Goal: Find specific page/section: Find specific page/section

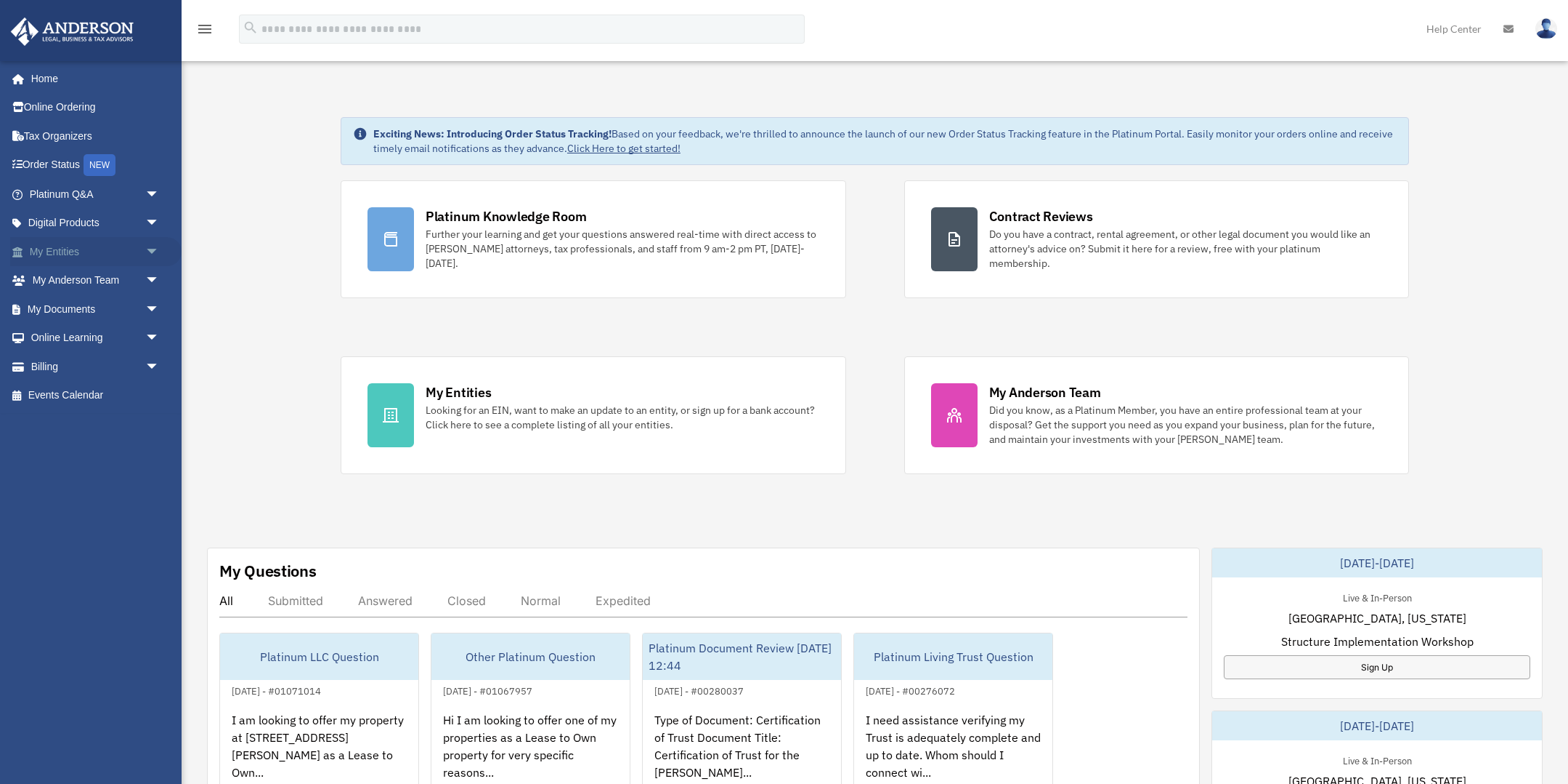
click at [68, 247] on link "My Entities arrow_drop_down" at bounding box center [96, 251] width 172 height 29
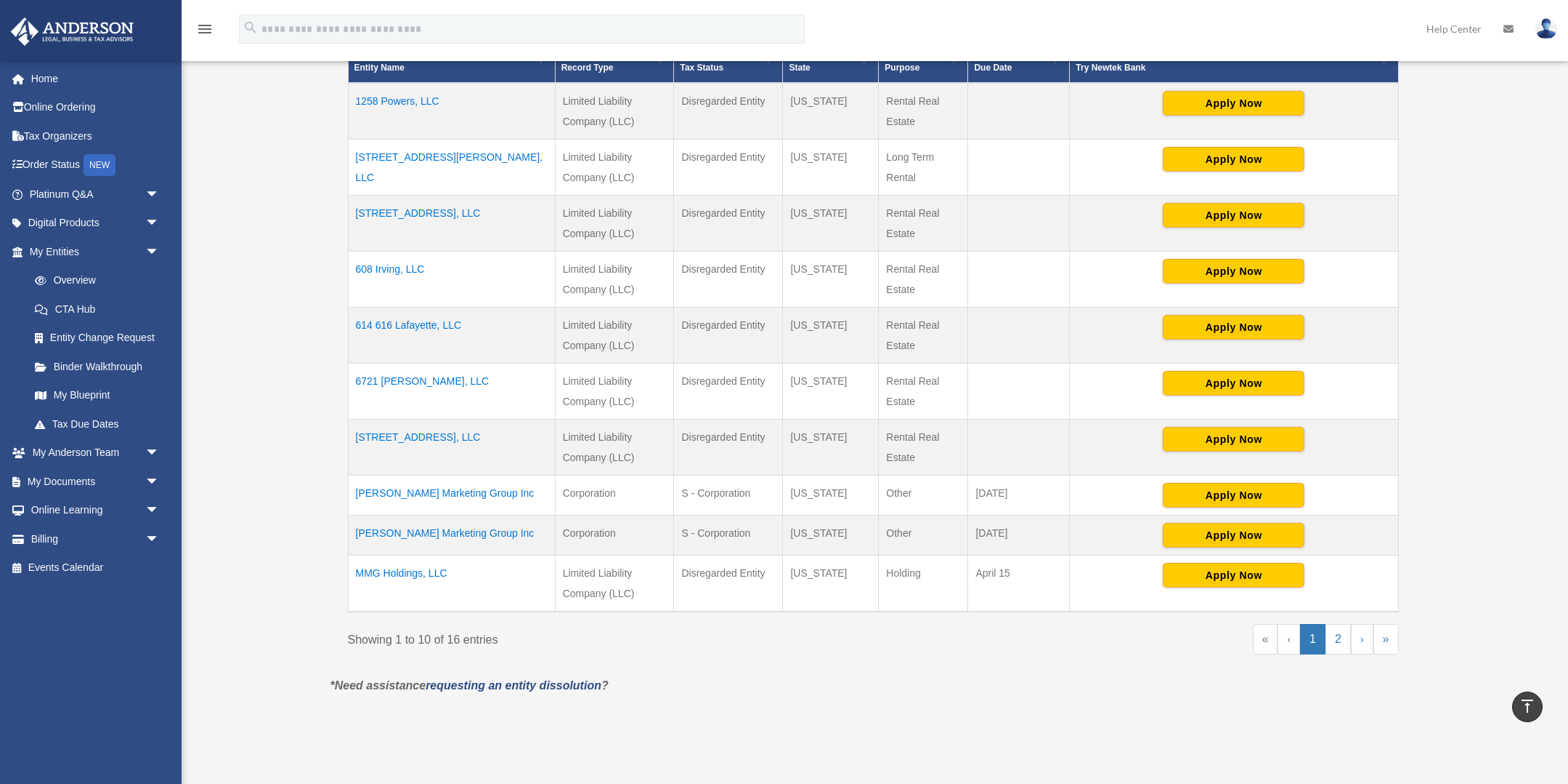
scroll to position [360, 0]
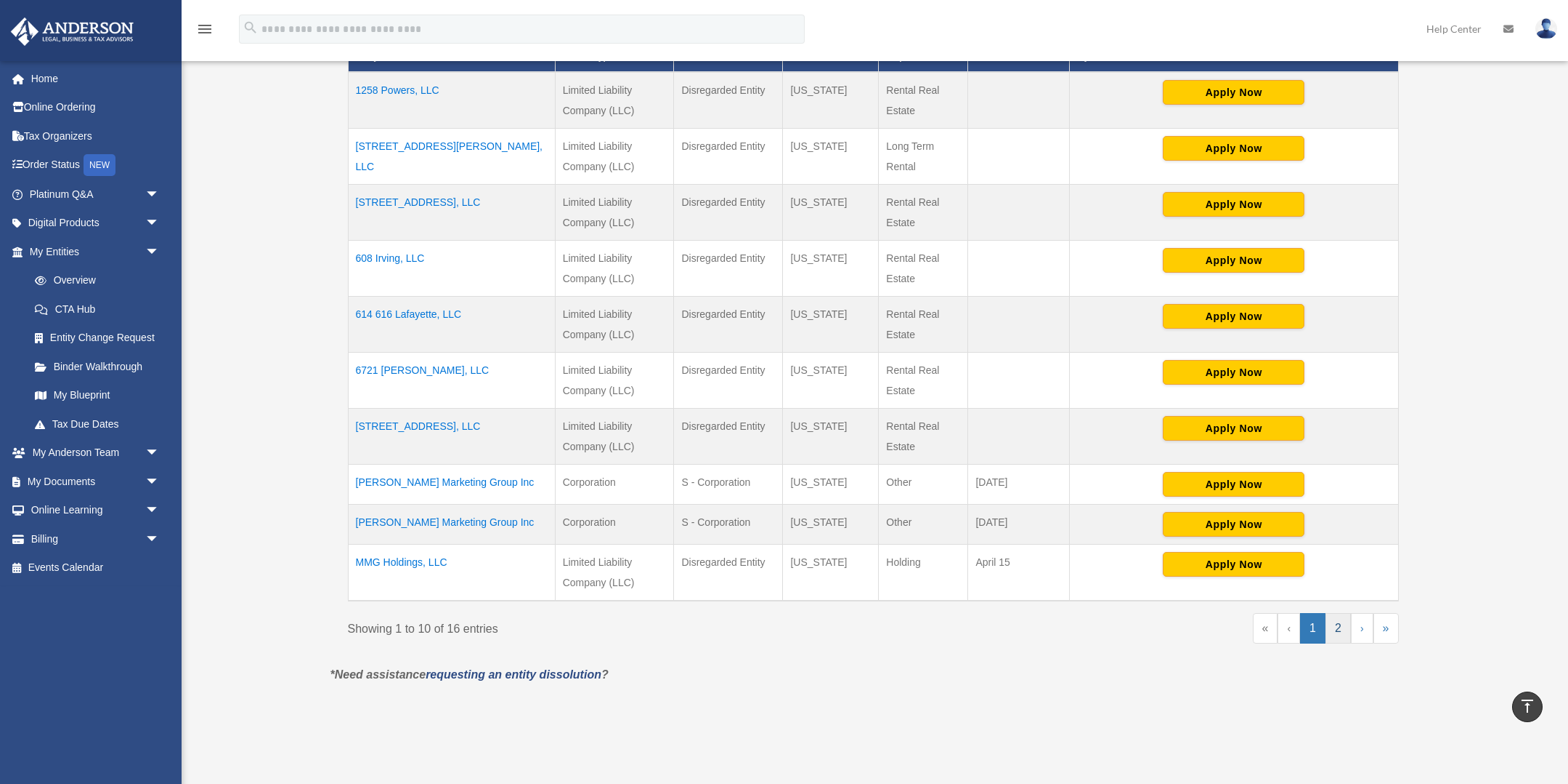
click at [1340, 634] on link "2" at bounding box center [1337, 628] width 25 height 31
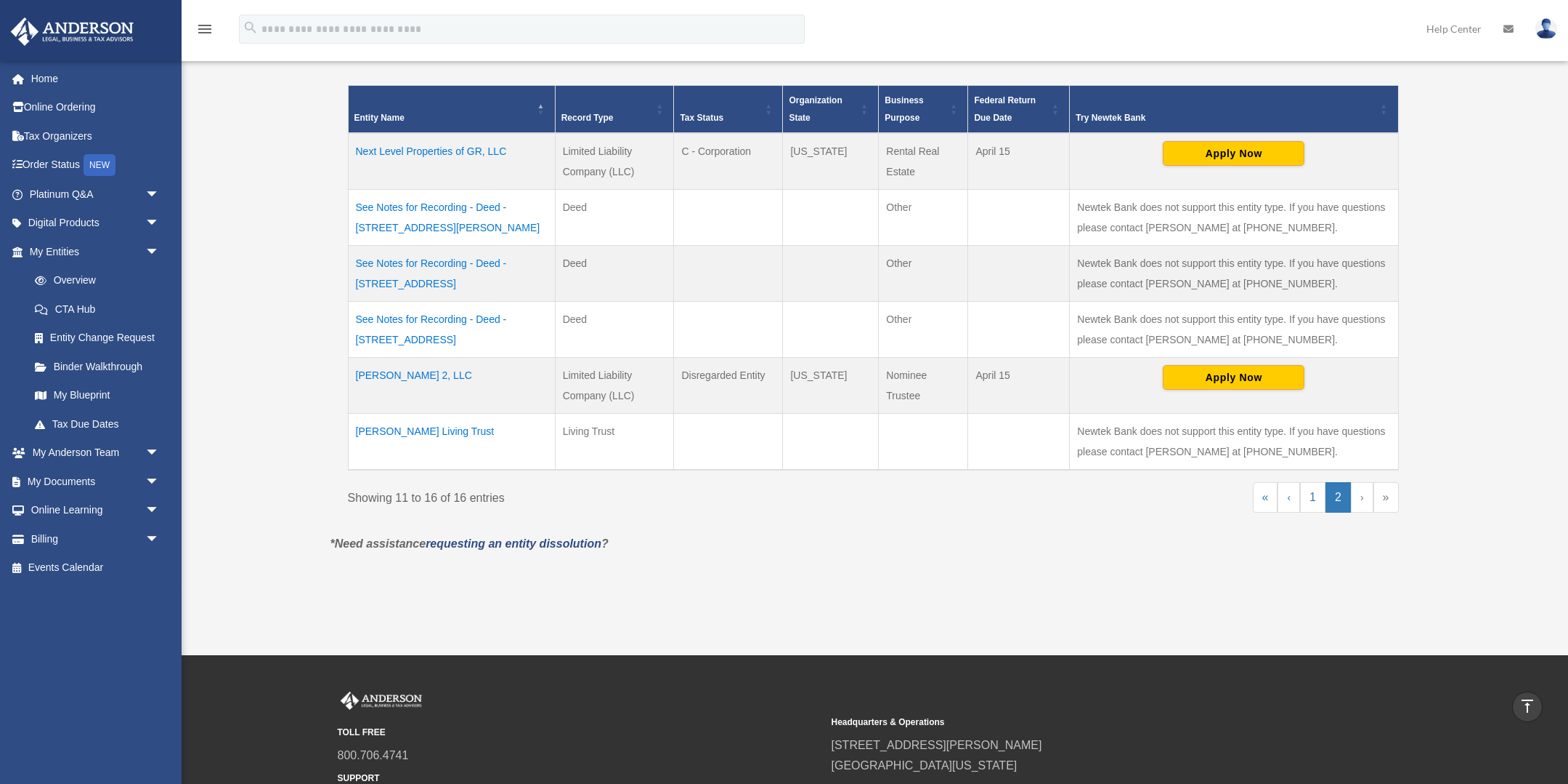
scroll to position [293, 0]
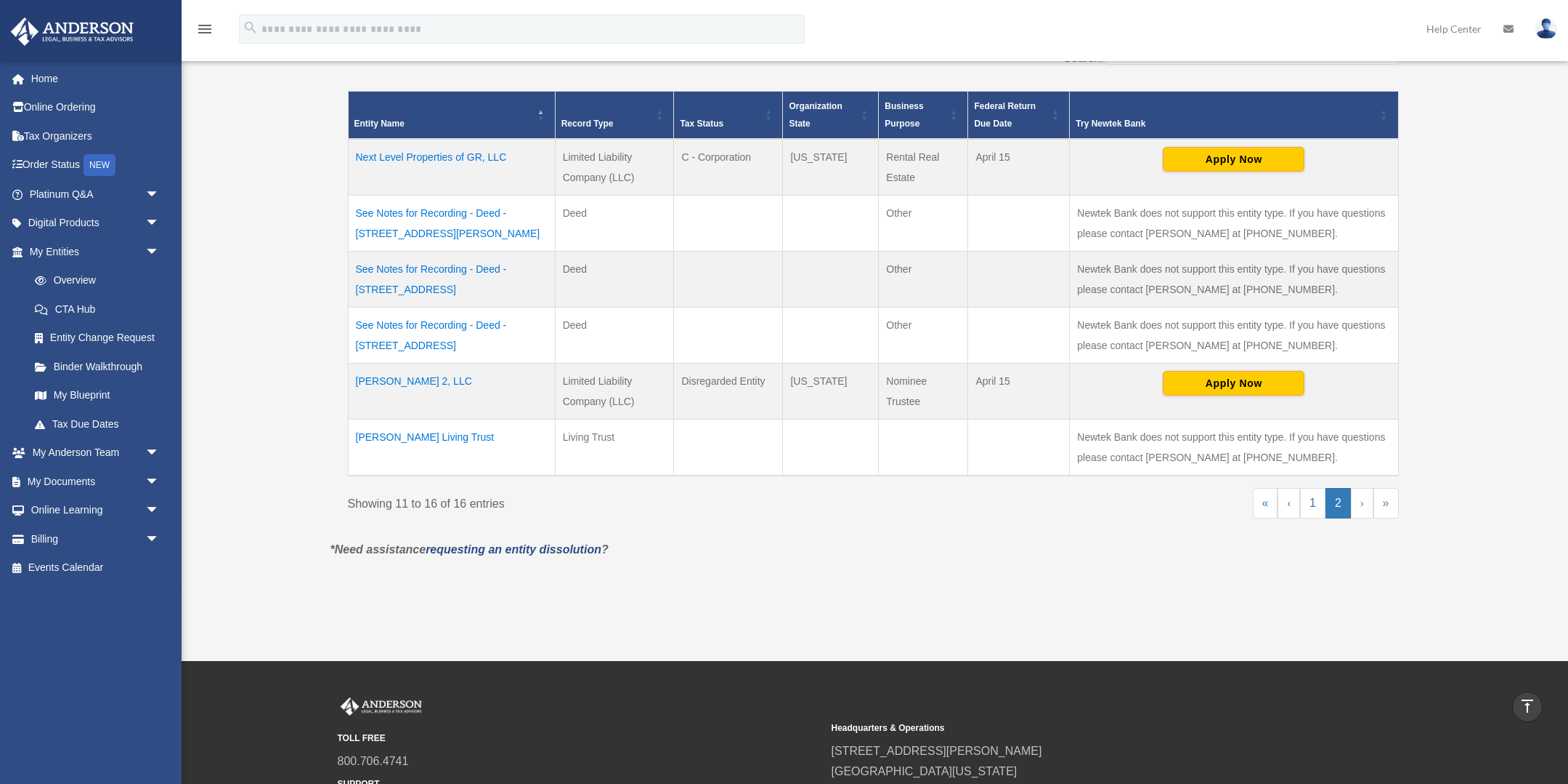
click at [410, 156] on td "Next Level Properties of GR, LLC" at bounding box center [451, 167] width 207 height 57
